Goal: Task Accomplishment & Management: Manage account settings

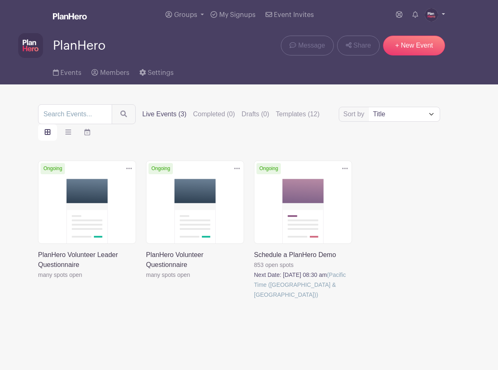
click at [432, 16] on img at bounding box center [431, 14] width 13 height 13
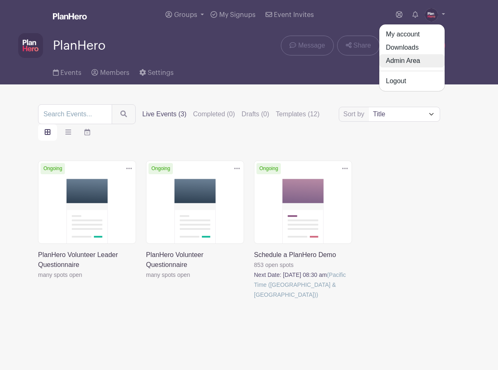
click at [393, 63] on link "Admin Area" at bounding box center [411, 60] width 65 height 13
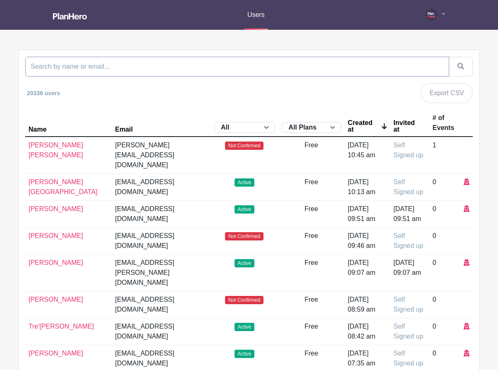
click at [280, 67] on input "search" at bounding box center [237, 67] width 424 height 20
paste input "[EMAIL_ADDRESS][DOMAIN_NAME]"
type input "[EMAIL_ADDRESS][DOMAIN_NAME]"
click at [449, 57] on button "submit" at bounding box center [461, 67] width 24 height 20
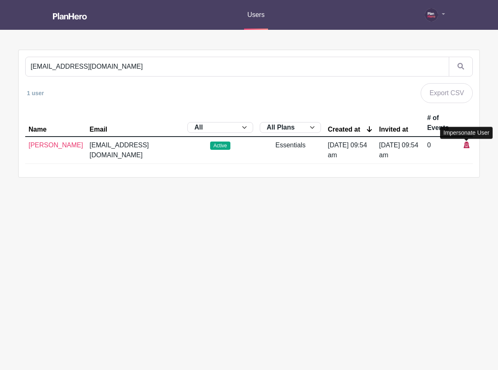
click at [466, 143] on icon at bounding box center [466, 144] width 6 height 7
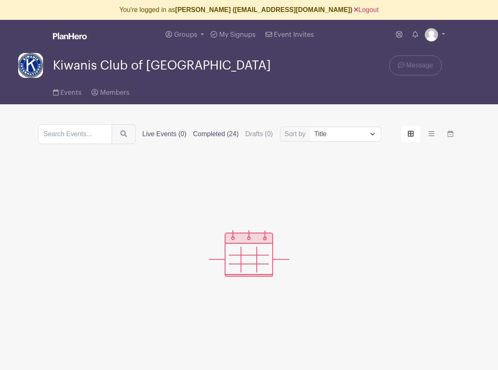
click at [198, 133] on label "Completed (24)" at bounding box center [215, 134] width 45 height 10
click at [0, 0] on input "Completed (24)" at bounding box center [0, 0] width 0 height 0
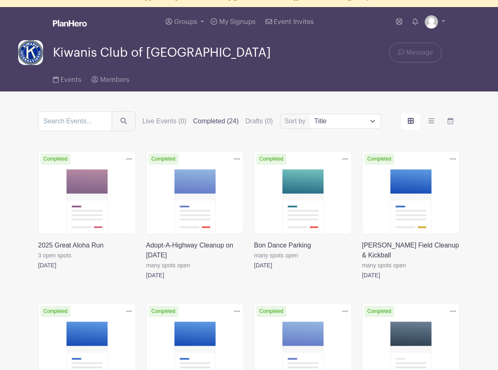
scroll to position [13, 0]
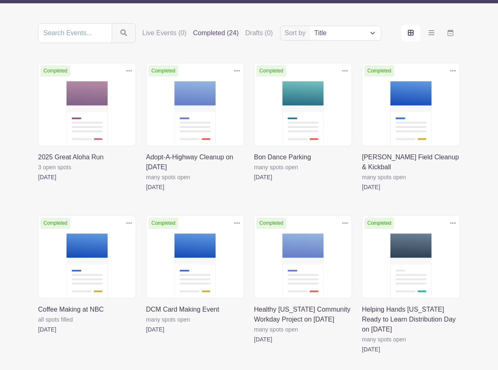
click at [38, 182] on link at bounding box center [38, 182] width 0 height 0
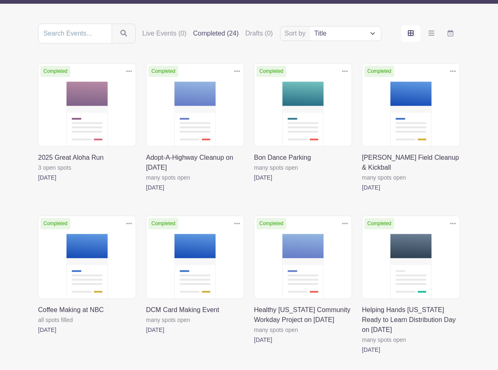
scroll to position [101, 0]
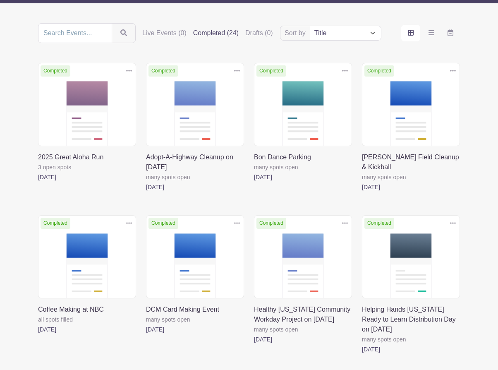
click at [146, 192] on link at bounding box center [146, 192] width 0 height 0
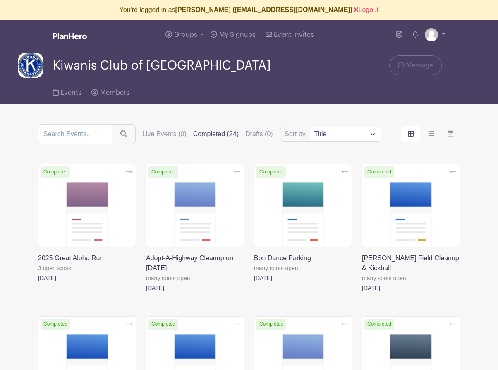
click at [254, 283] on link at bounding box center [254, 283] width 0 height 0
click at [362, 293] on link at bounding box center [362, 293] width 0 height 0
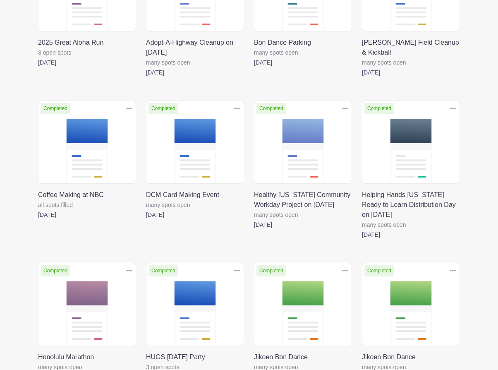
click at [146, 220] on link at bounding box center [146, 220] width 0 height 0
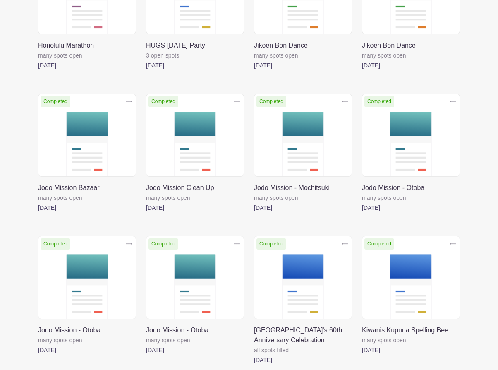
scroll to position [543, 0]
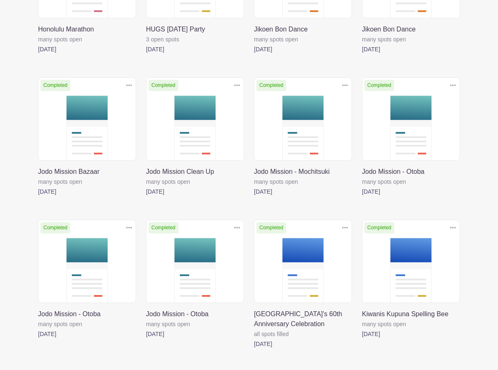
click at [254, 349] on link at bounding box center [254, 349] width 0 height 0
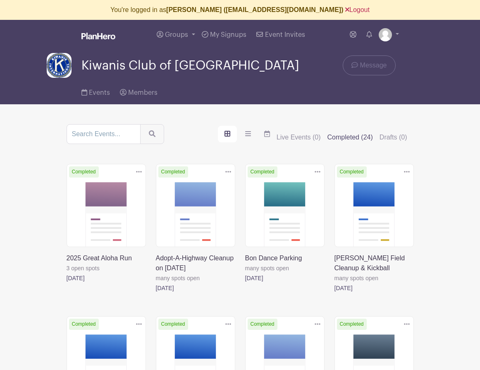
click at [345, 10] on link "Logout" at bounding box center [357, 9] width 24 height 7
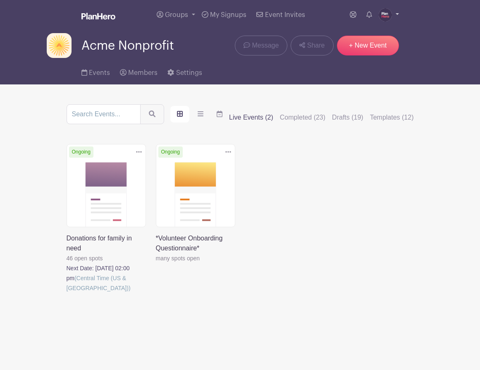
click at [387, 16] on img at bounding box center [385, 14] width 13 height 13
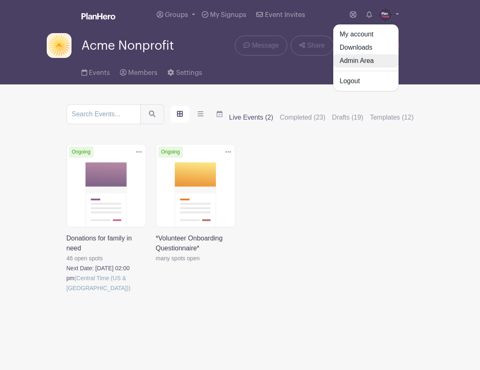
click at [368, 57] on link "Admin Area" at bounding box center [365, 60] width 65 height 13
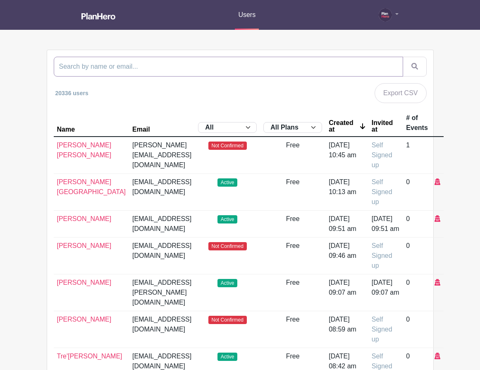
click at [158, 72] on input "search" at bounding box center [228, 67] width 349 height 20
type input "[PERSON_NAME]"
click at [403, 57] on button "submit" at bounding box center [415, 67] width 24 height 20
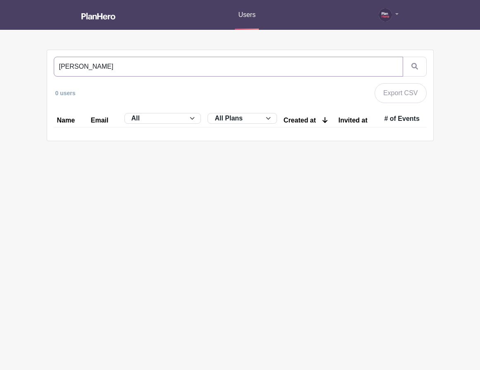
drag, startPoint x: 98, startPoint y: 65, endPoint x: 49, endPoint y: 64, distance: 48.8
click at [49, 64] on div "[PERSON_NAME] 0 users Export CSV Name Email All Active Inactive Invited to Sign…" at bounding box center [240, 95] width 386 height 91
type input "airdrie"
click at [403, 57] on button "submit" at bounding box center [415, 67] width 24 height 20
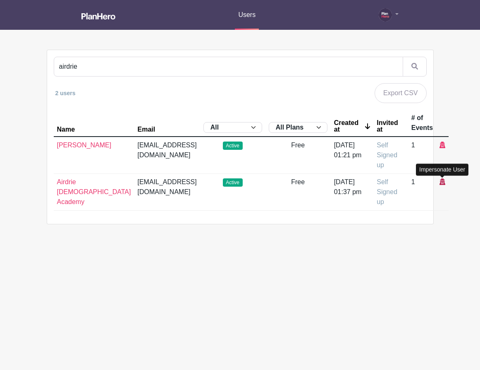
click at [442, 180] on icon at bounding box center [442, 181] width 6 height 7
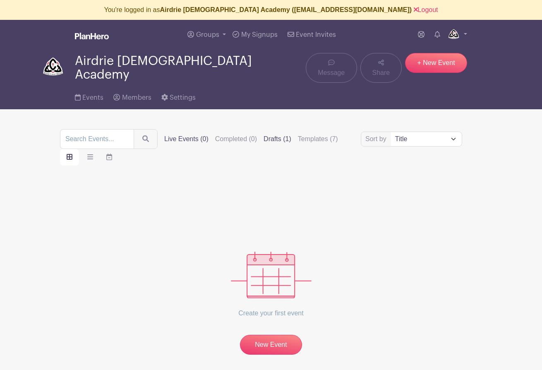
click at [263, 135] on label "Drafts (1)" at bounding box center [277, 139] width 28 height 10
click at [0, 0] on input "Drafts (1)" at bounding box center [0, 0] width 0 height 0
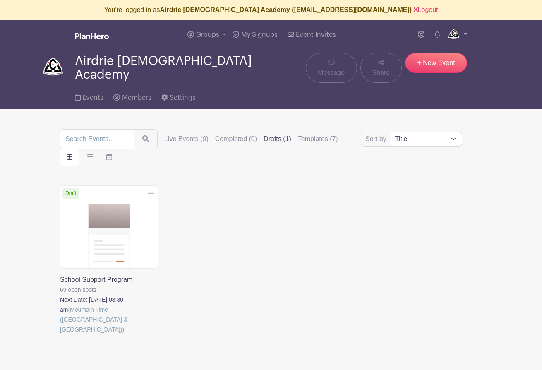
click at [60, 334] on link at bounding box center [60, 334] width 0 height 0
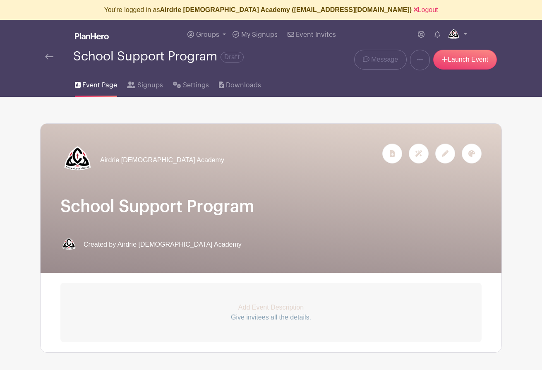
click at [49, 56] on img at bounding box center [49, 57] width 8 height 6
